Goal: Navigation & Orientation: Find specific page/section

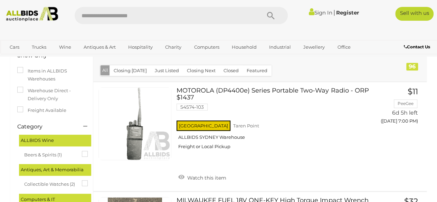
scroll to position [102, 0]
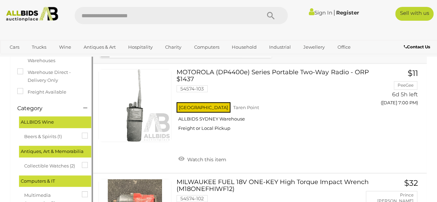
scroll to position [105, 0]
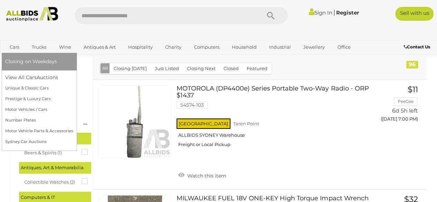
click at [16, 49] on link "Cars" at bounding box center [14, 46] width 19 height 11
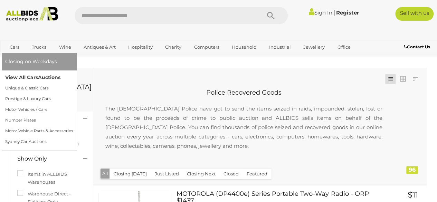
click at [22, 76] on link "View All Cars Auctions" at bounding box center [39, 77] width 68 height 11
